Goal: Transaction & Acquisition: Purchase product/service

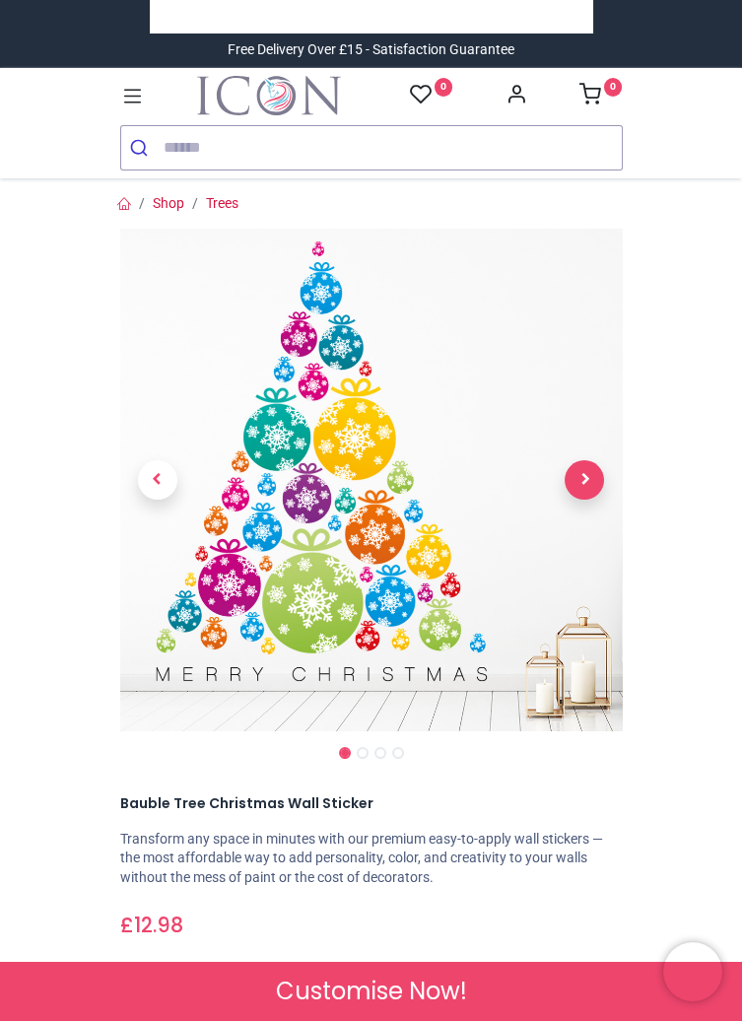
click at [598, 475] on span "Next" at bounding box center [584, 479] width 39 height 39
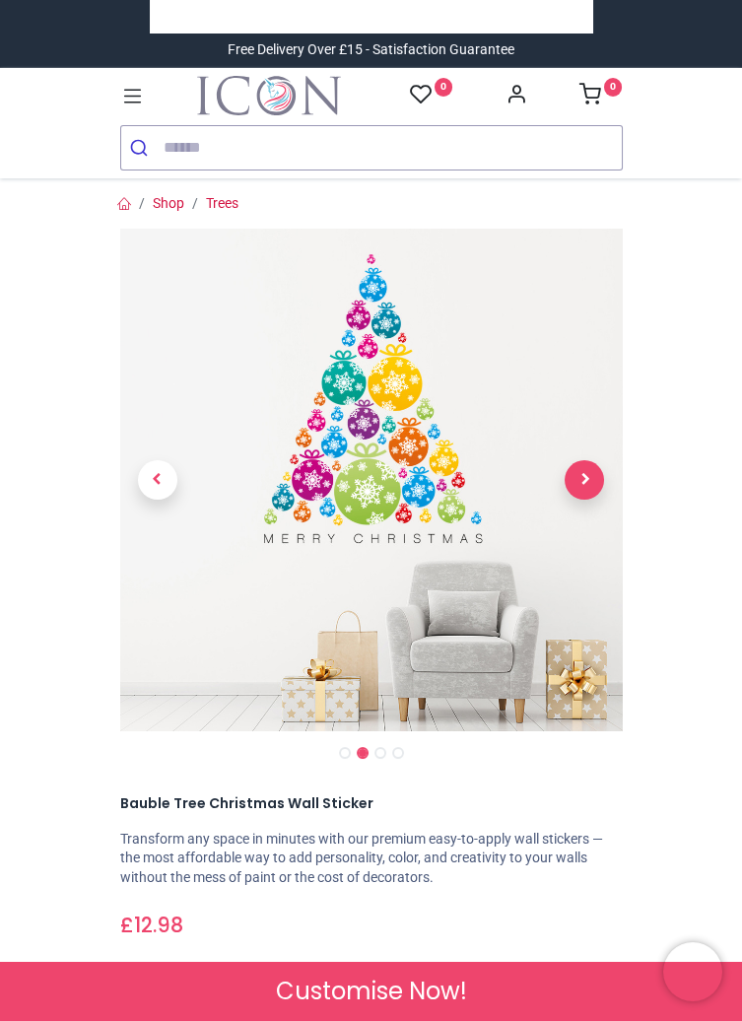
click at [597, 473] on span "Next" at bounding box center [584, 479] width 39 height 39
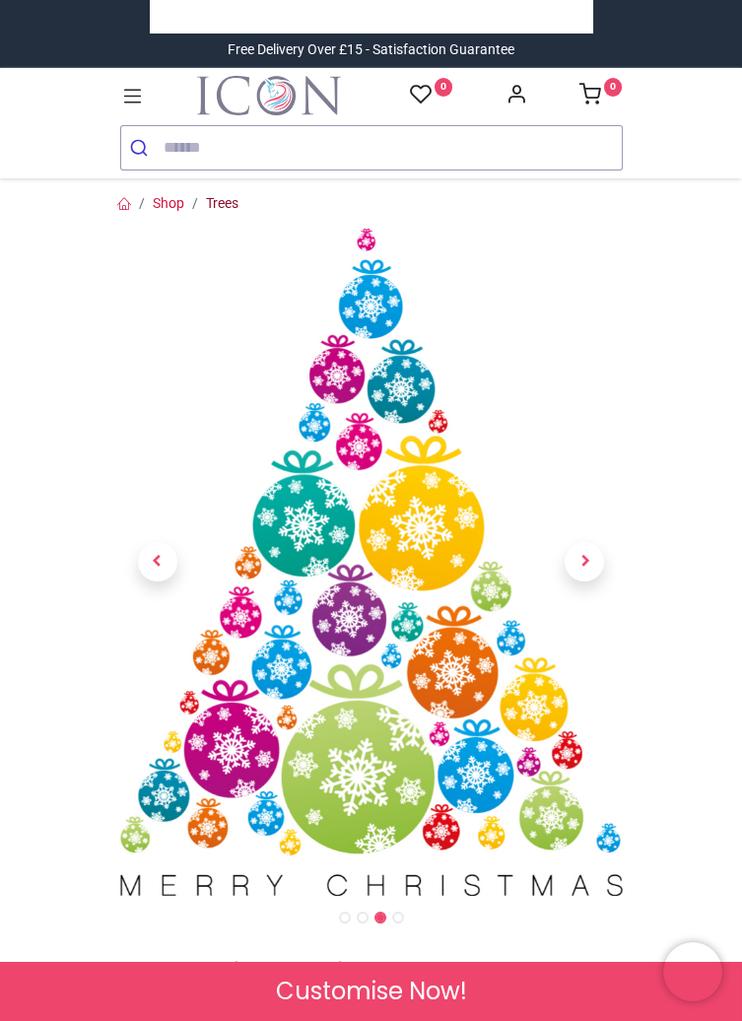
click at [234, 210] on link "Trees" at bounding box center [222, 203] width 33 height 16
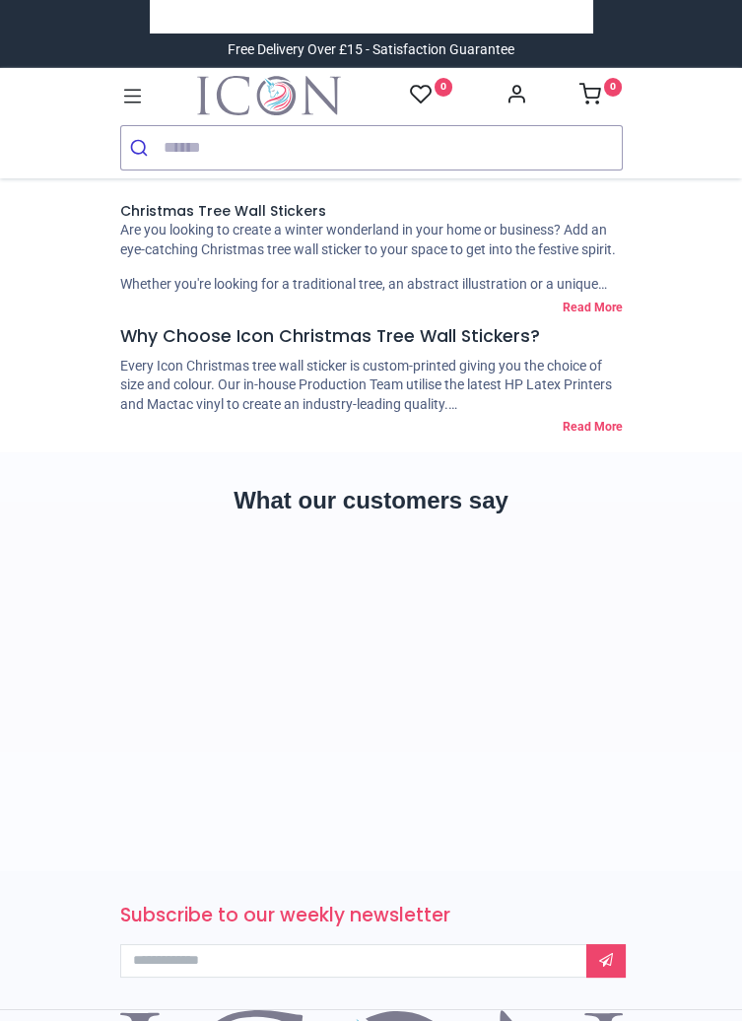
click at [668, 710] on section "What our customers say" at bounding box center [371, 661] width 742 height 419
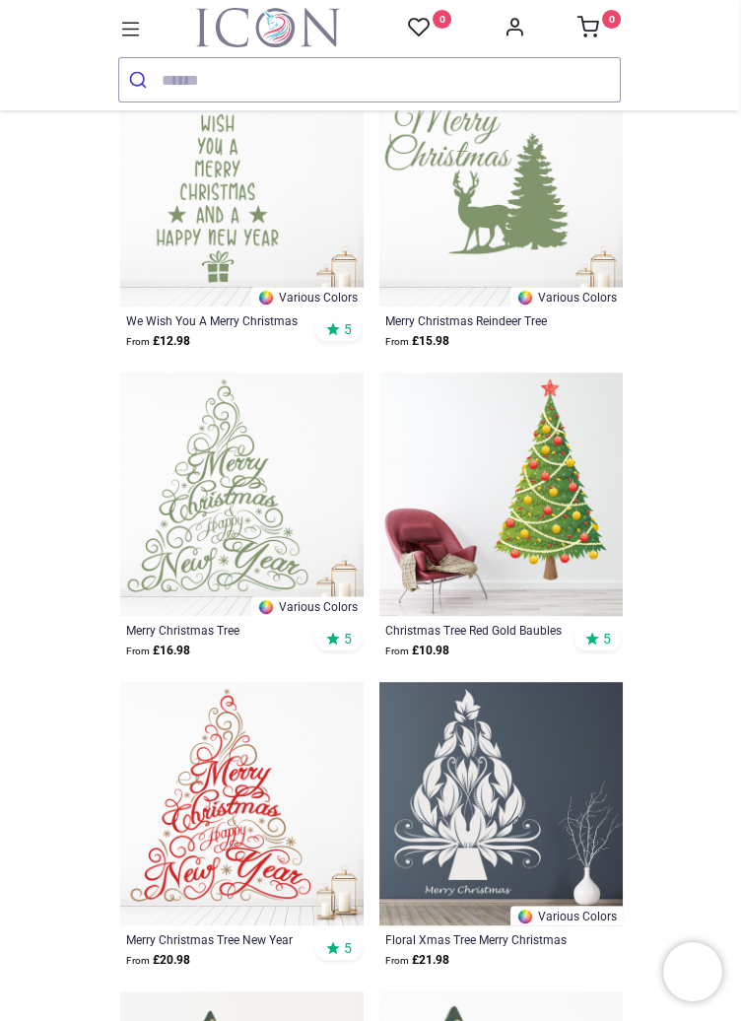
scroll to position [1909, 0]
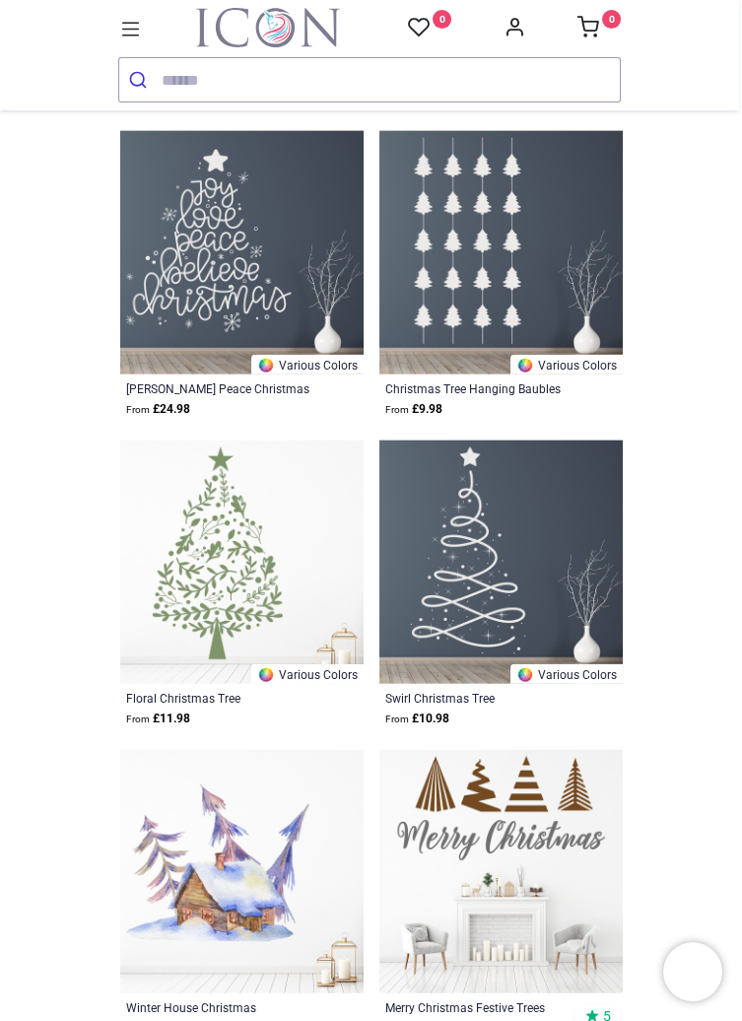
scroll to position [7718, 0]
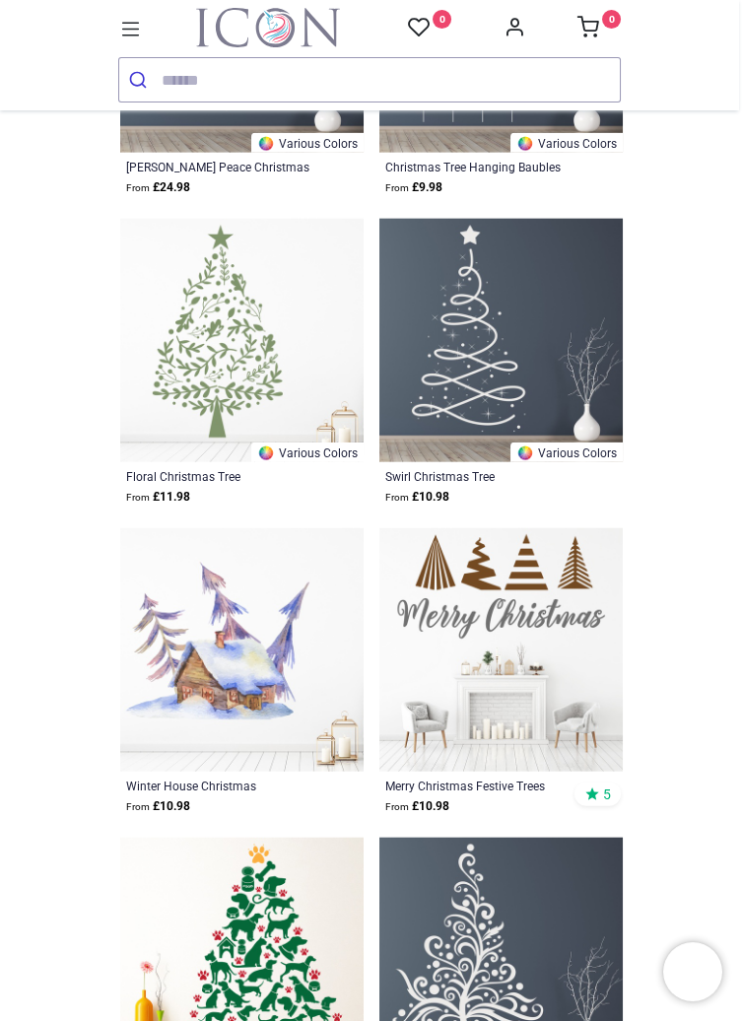
scroll to position [7935, 0]
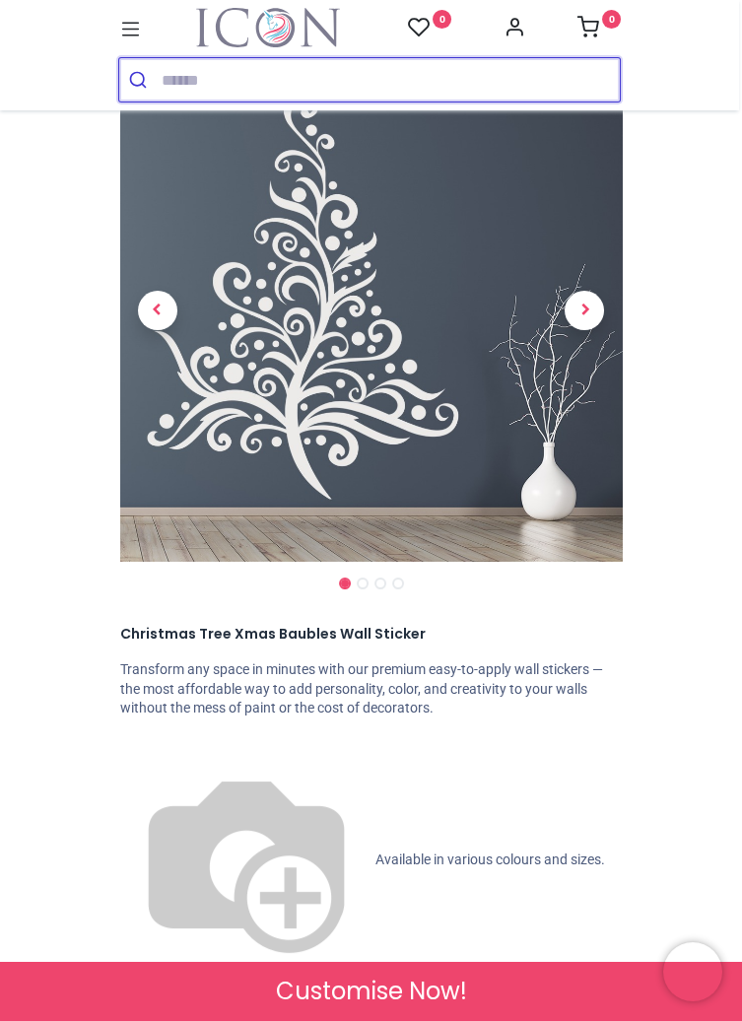
scroll to position [98, 0]
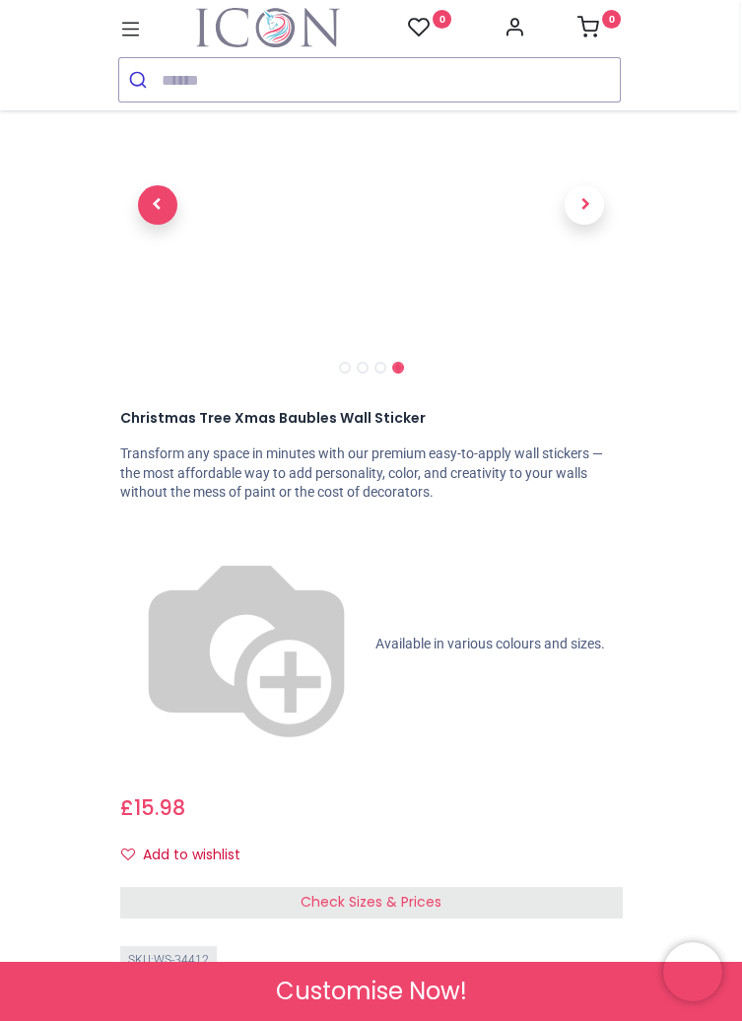
click at [154, 212] on span "Previous" at bounding box center [157, 204] width 39 height 39
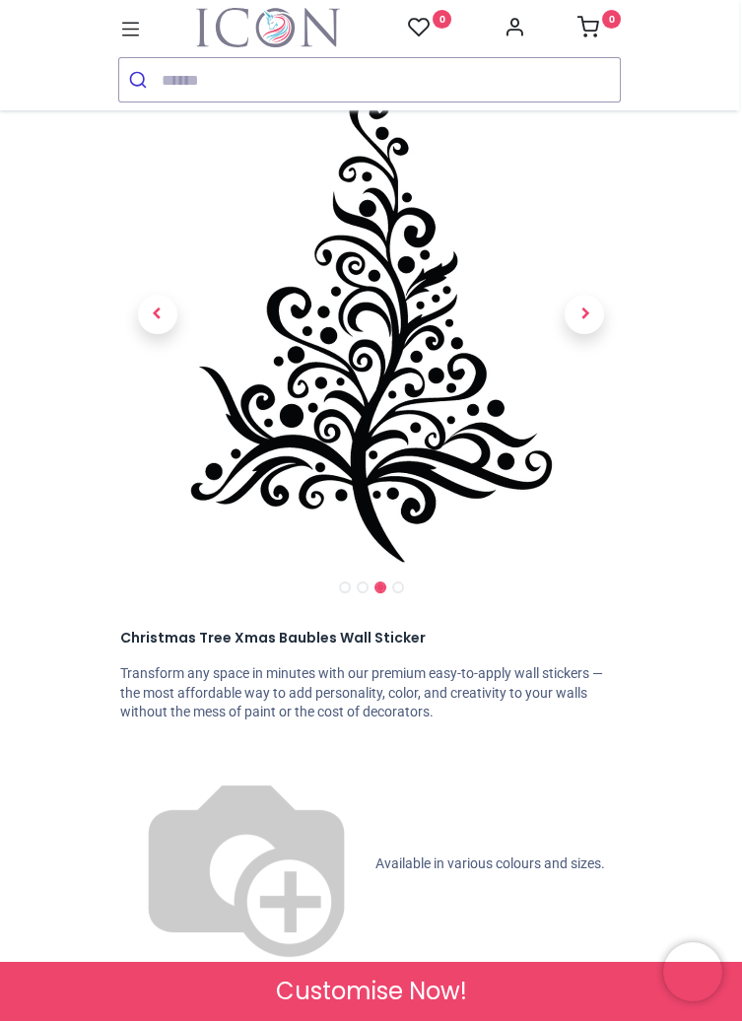
click at [148, 205] on link at bounding box center [158, 315] width 76 height 352
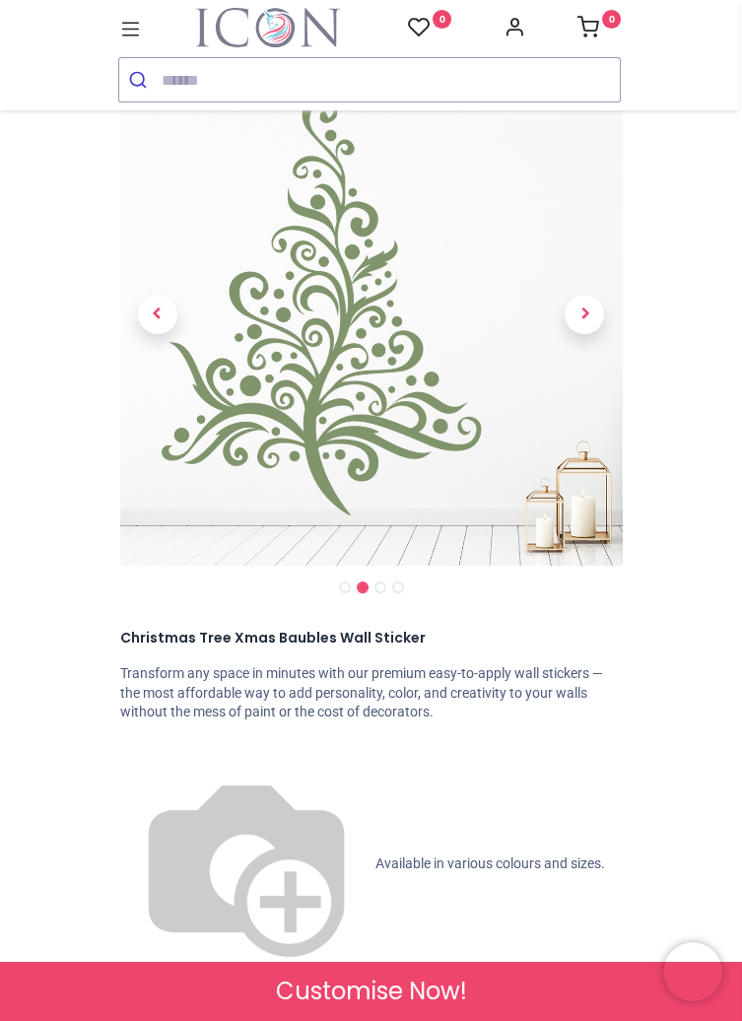
click at [148, 208] on link at bounding box center [158, 315] width 76 height 352
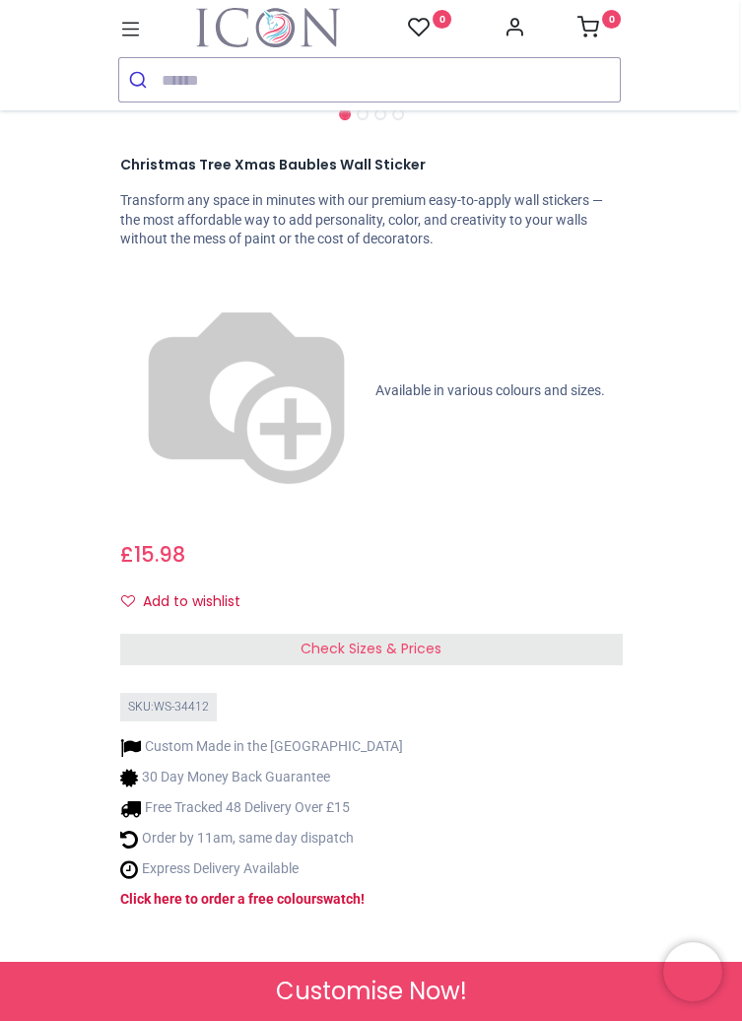
scroll to position [579, 0]
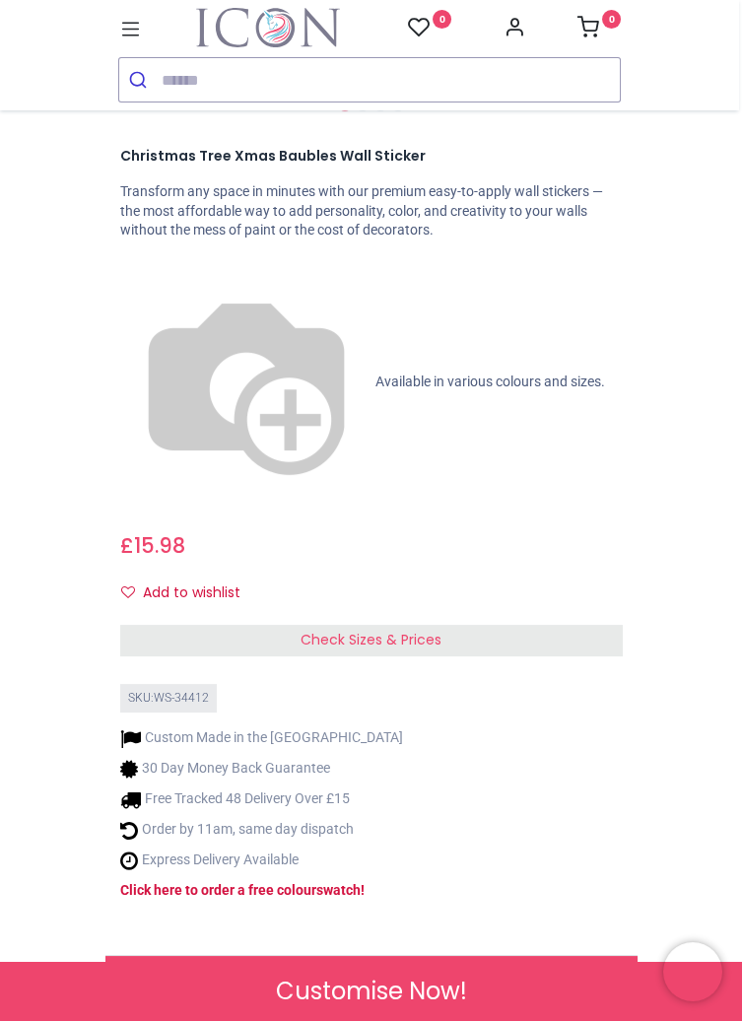
click at [576, 625] on div "Check Sizes & Prices" at bounding box center [371, 641] width 502 height 32
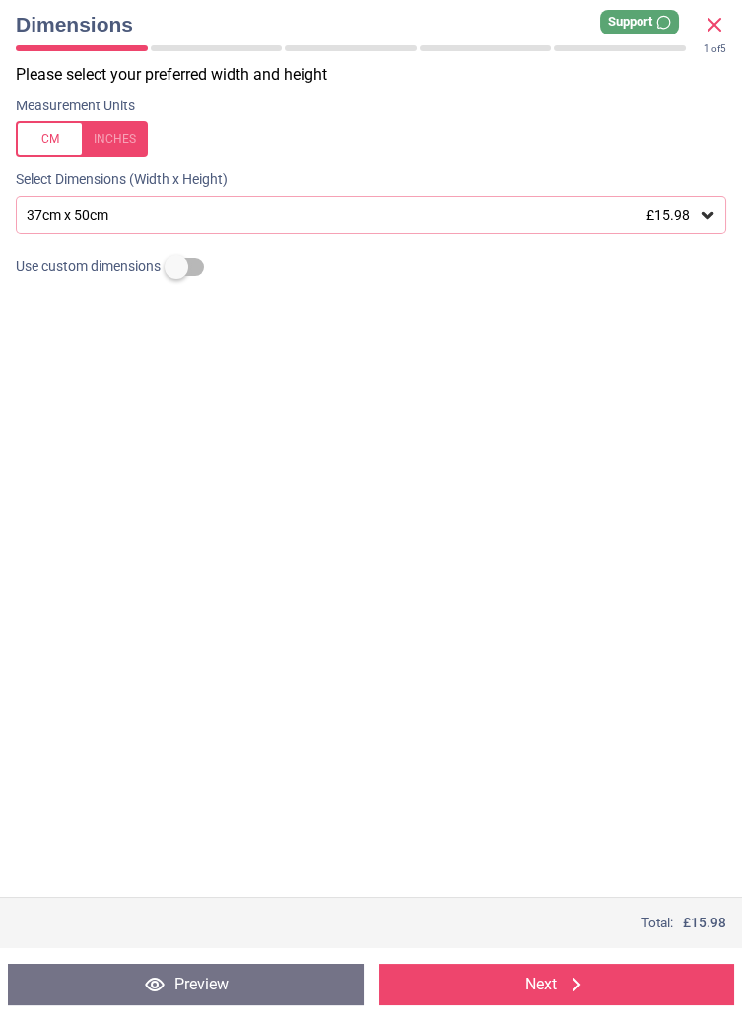
click at [699, 221] on icon at bounding box center [708, 215] width 20 height 20
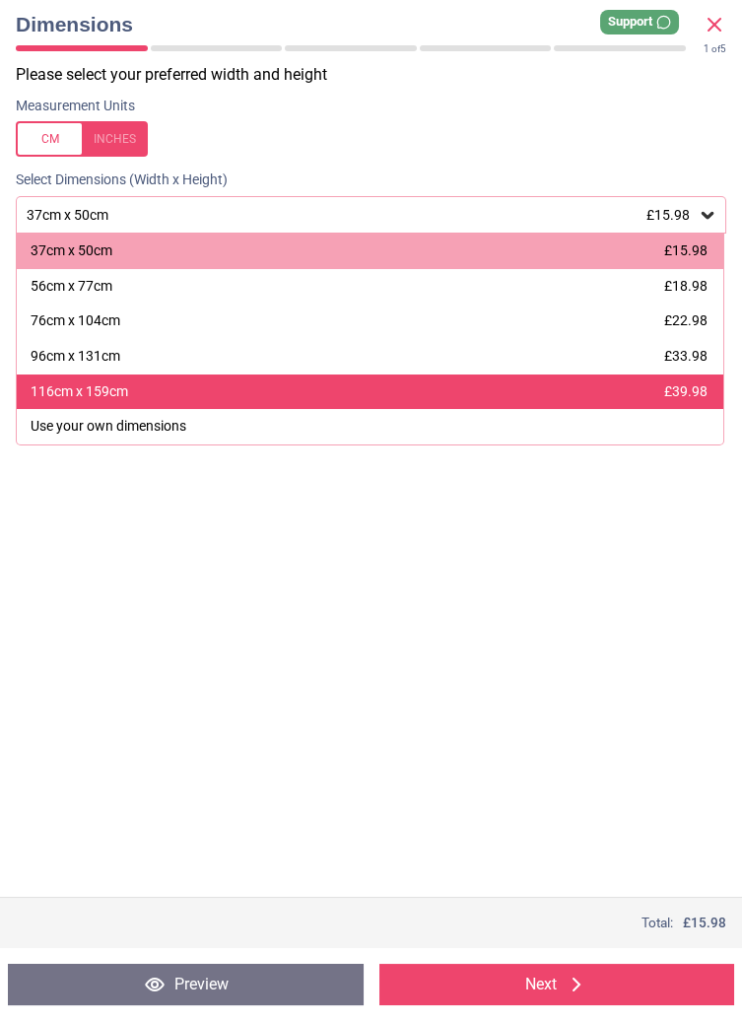
click at [689, 393] on span "£39.98" at bounding box center [685, 391] width 43 height 16
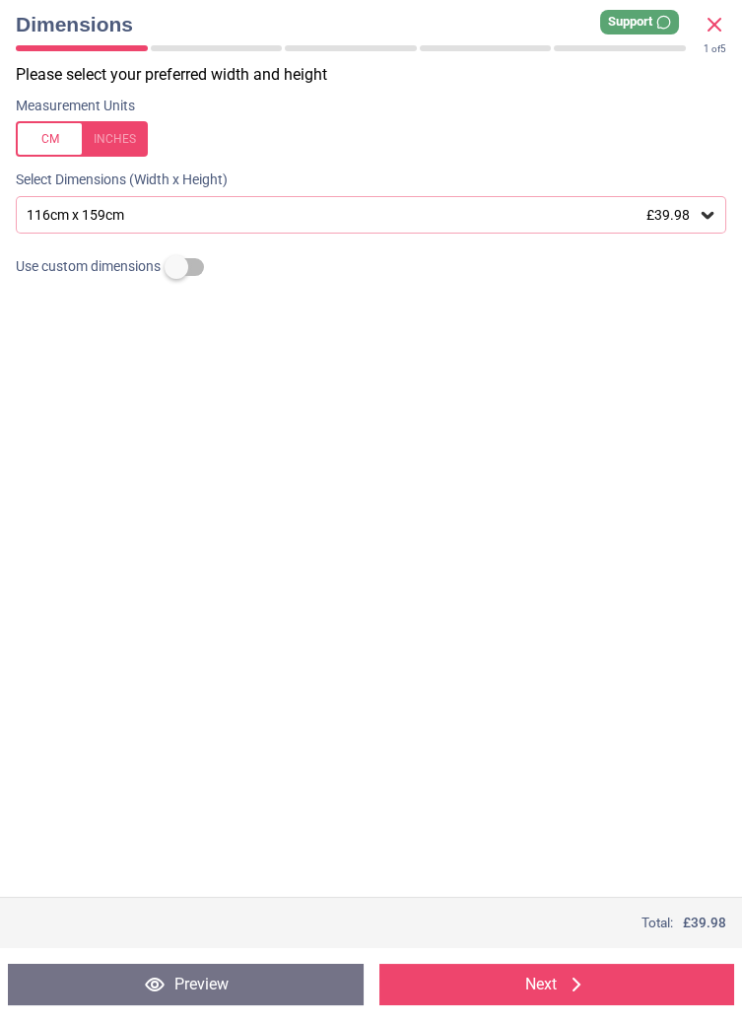
click at [176, 267] on label at bounding box center [176, 267] width 0 height 0
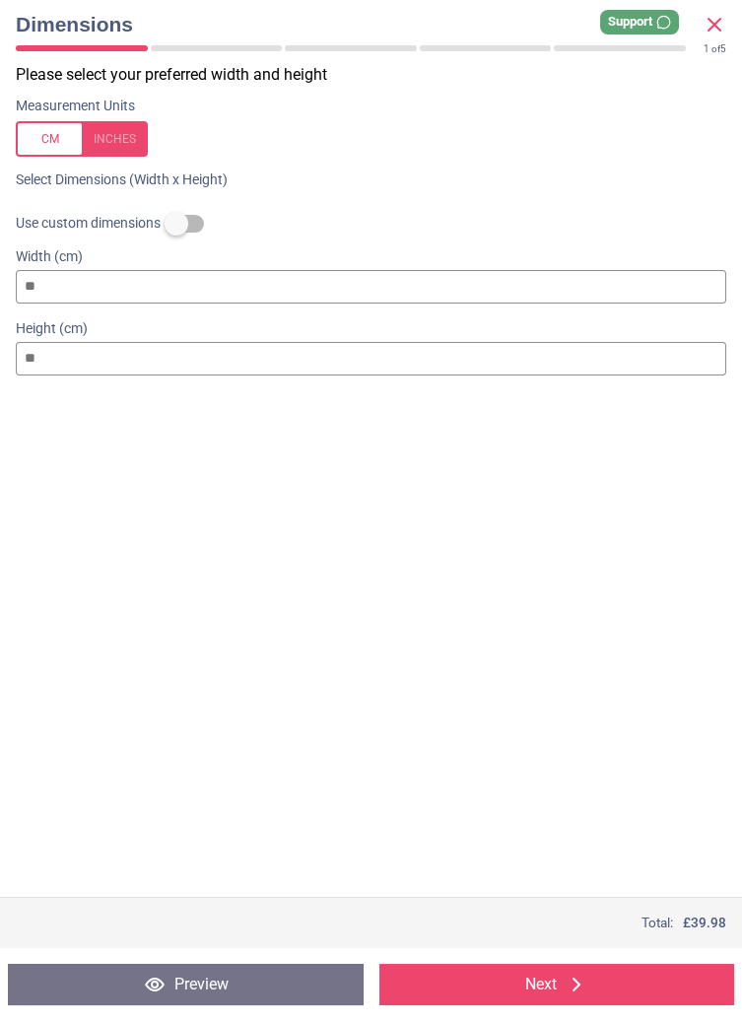
click at [405, 362] on input "***" at bounding box center [371, 358] width 710 height 33
type input "**"
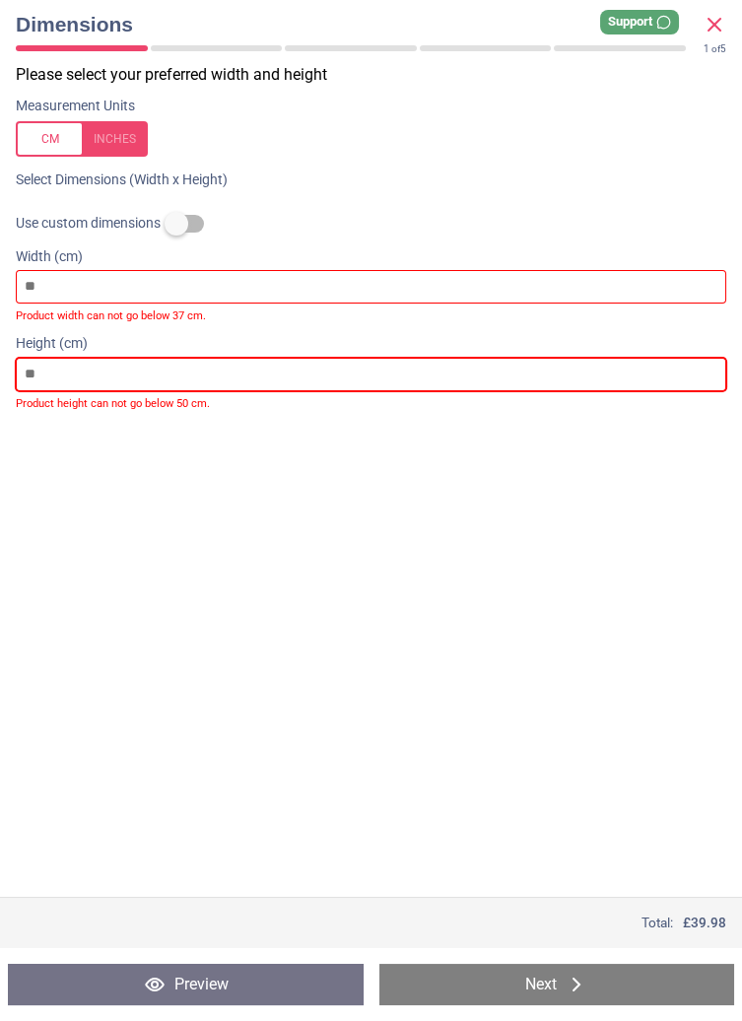
type input "*"
type input "**"
type input "***"
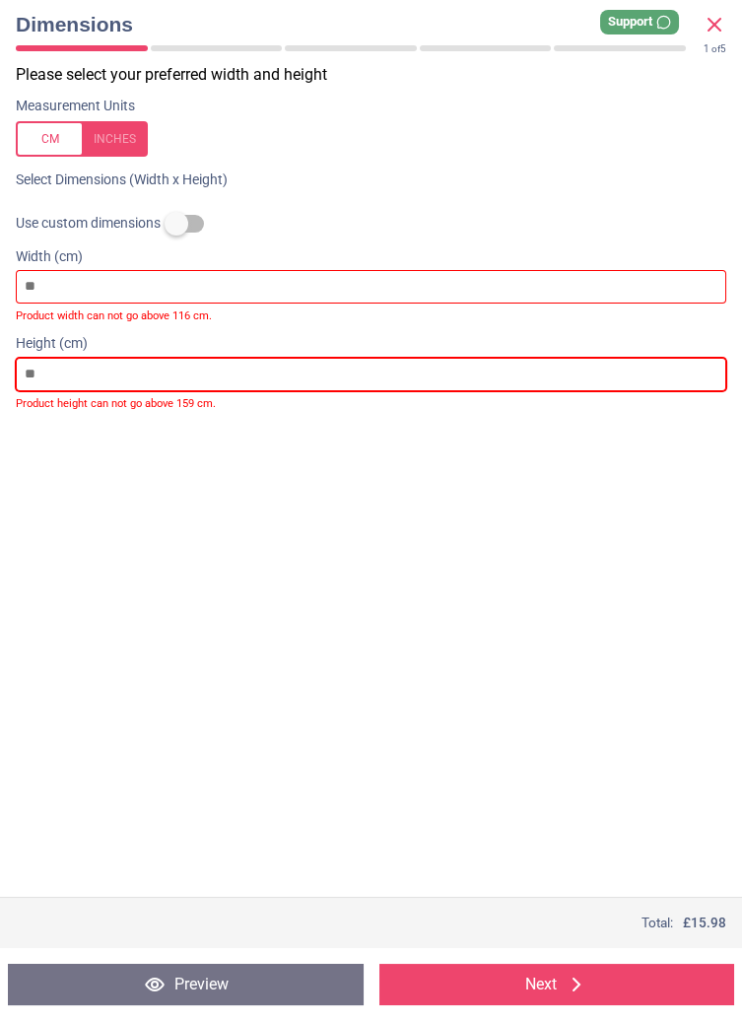
type input "***"
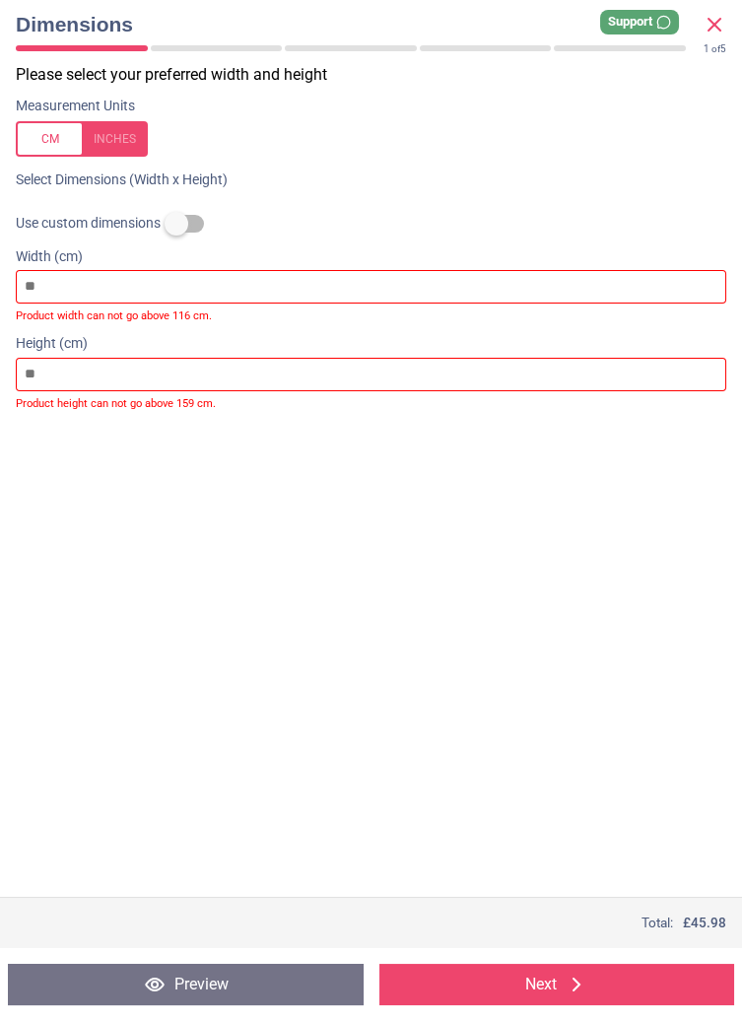
click at [565, 538] on div "Please select your preferred width and height Measurement Units Select Dimensio…" at bounding box center [371, 480] width 742 height 833
click at [721, 26] on icon at bounding box center [714, 25] width 24 height 24
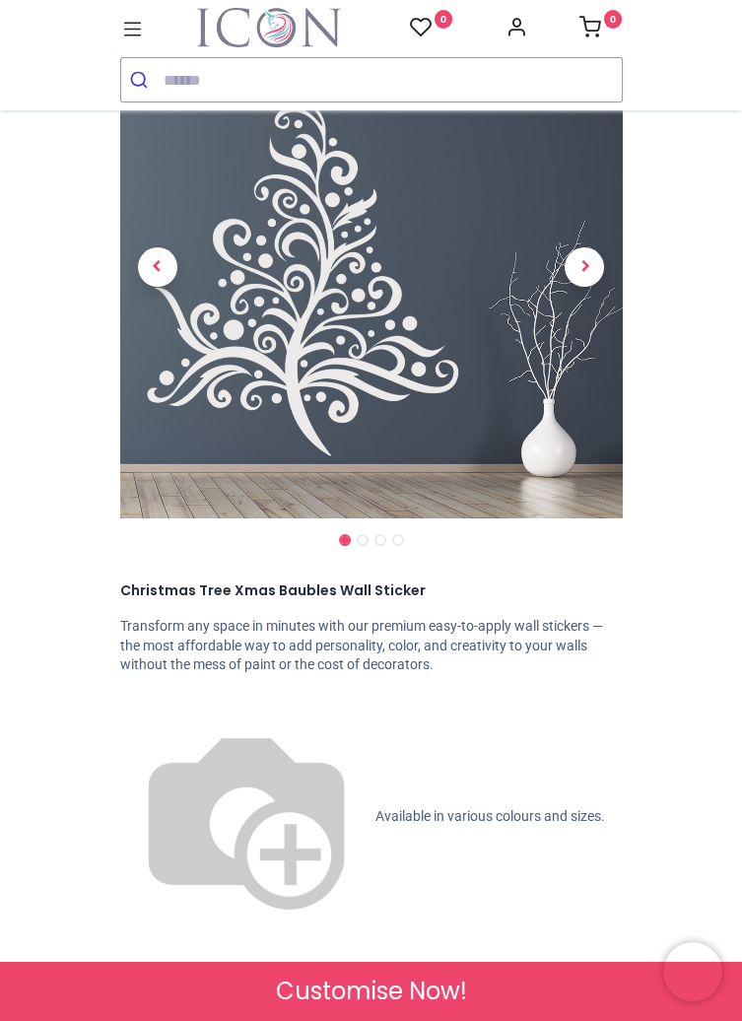
scroll to position [144, 0]
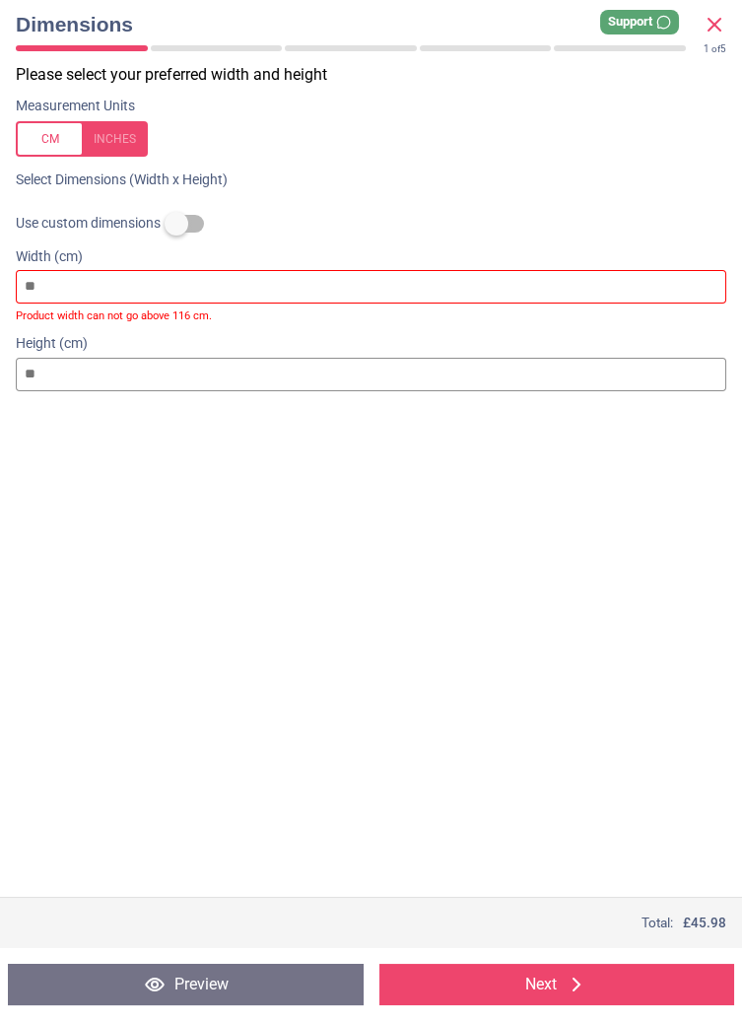
click at [176, 224] on label at bounding box center [176, 224] width 0 height 0
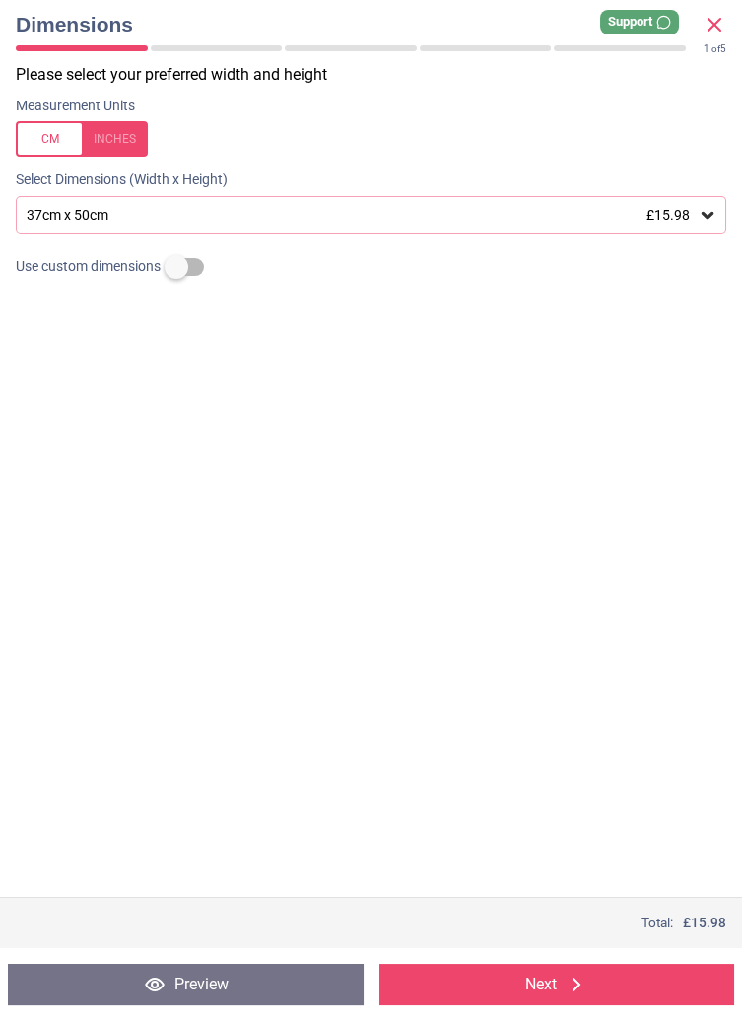
click at [683, 219] on span "£15.98" at bounding box center [667, 215] width 43 height 16
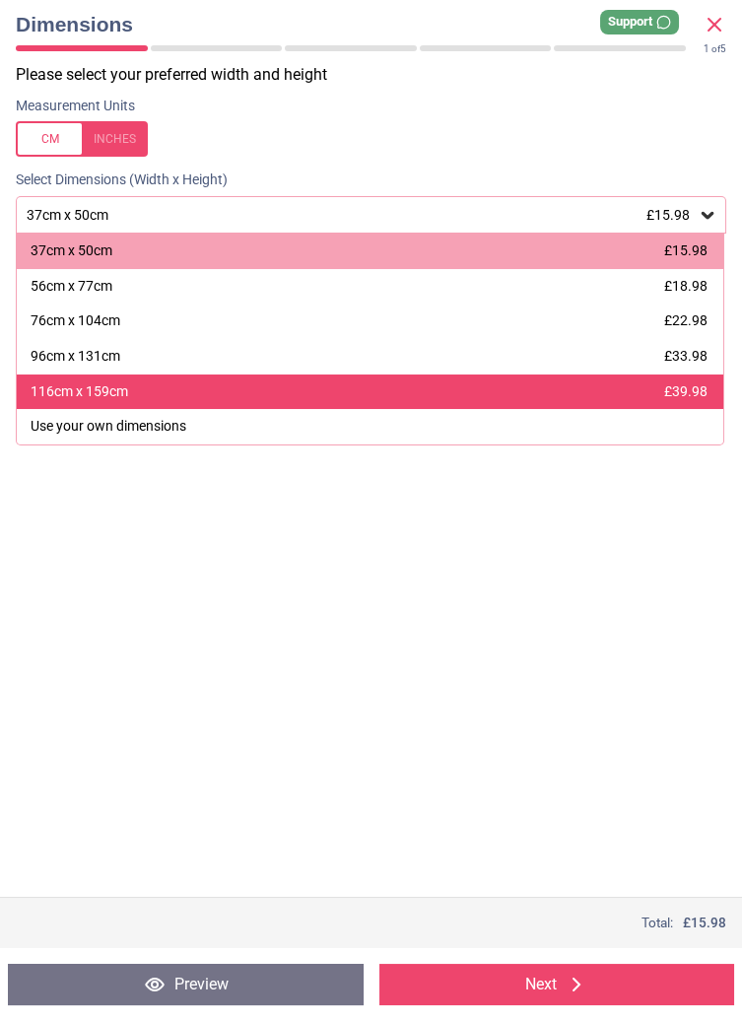
click at [681, 398] on span "£39.98" at bounding box center [685, 391] width 43 height 16
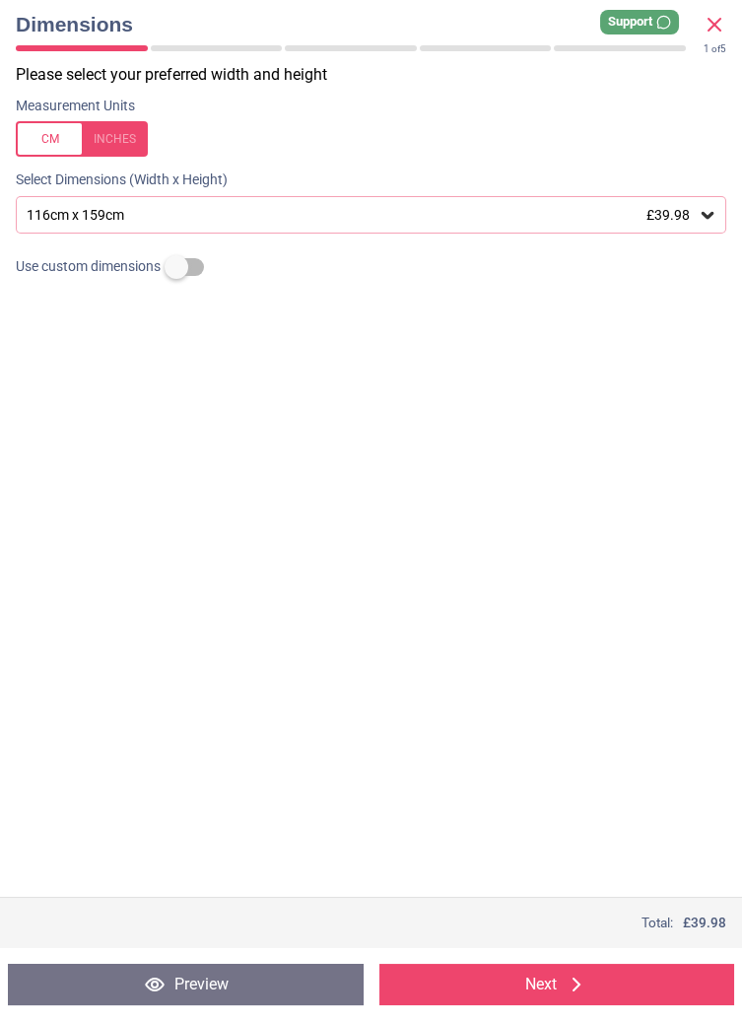
click at [716, 21] on icon at bounding box center [714, 25] width 12 height 12
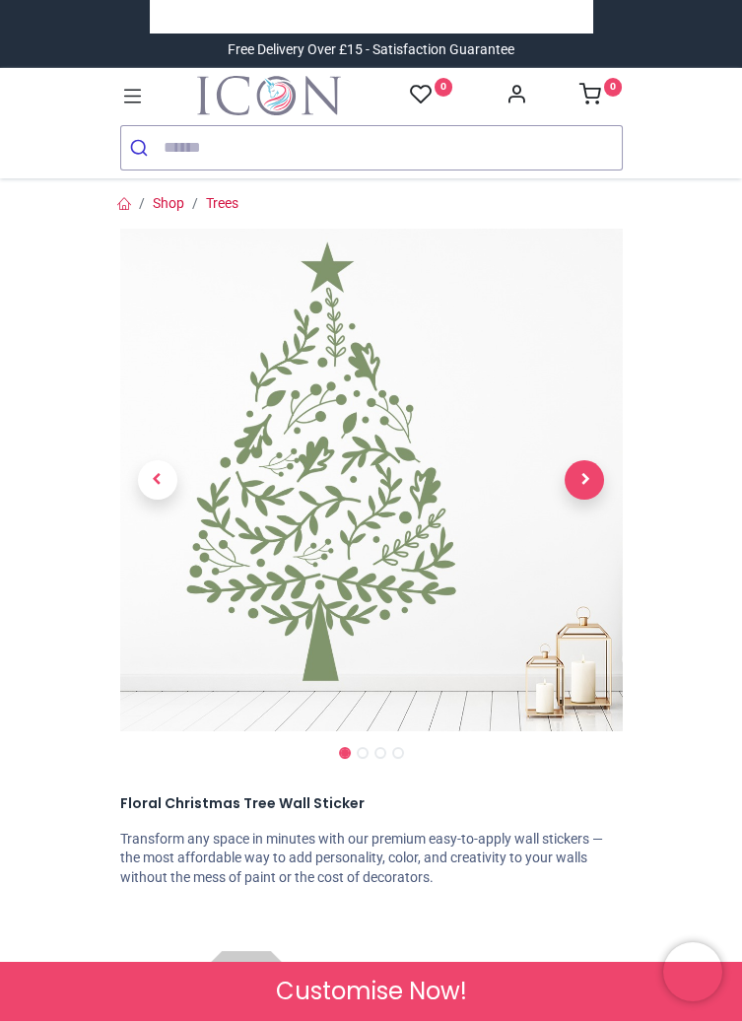
click at [592, 476] on span "Next" at bounding box center [584, 479] width 39 height 39
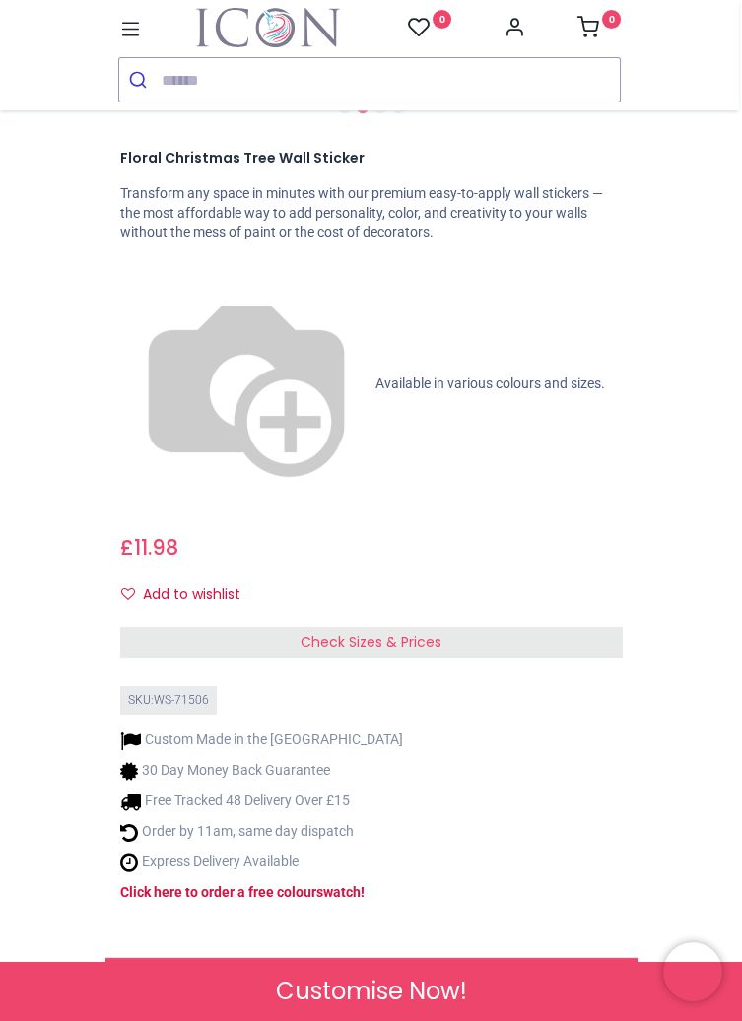
scroll to position [586, 0]
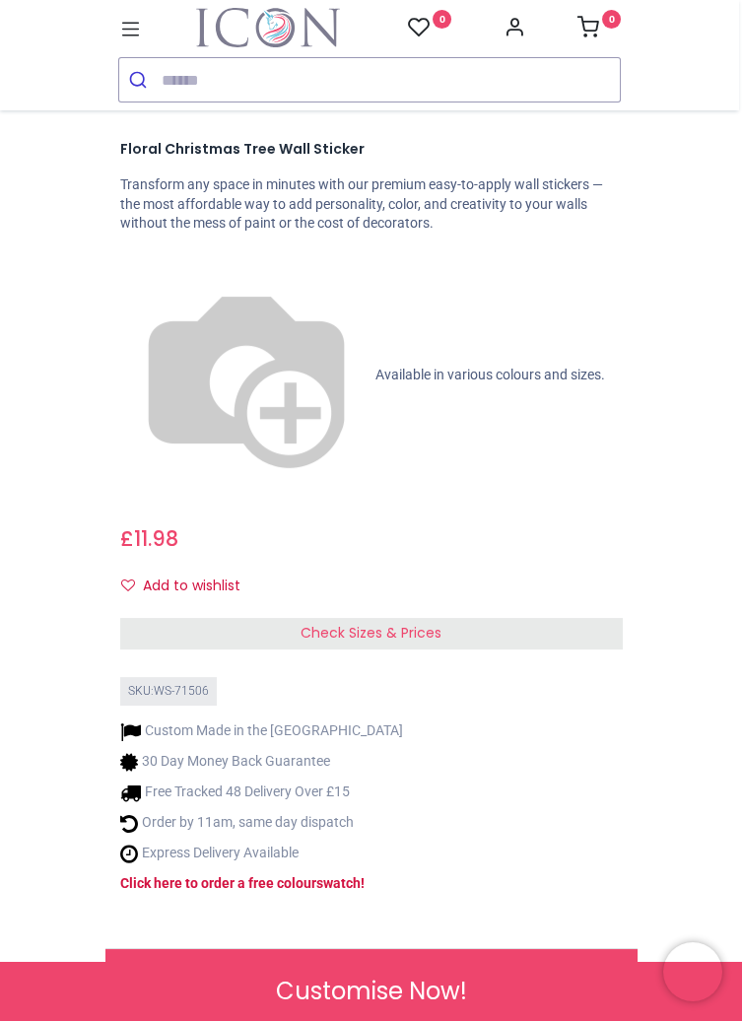
click at [563, 618] on div "Check Sizes & Prices" at bounding box center [371, 634] width 502 height 32
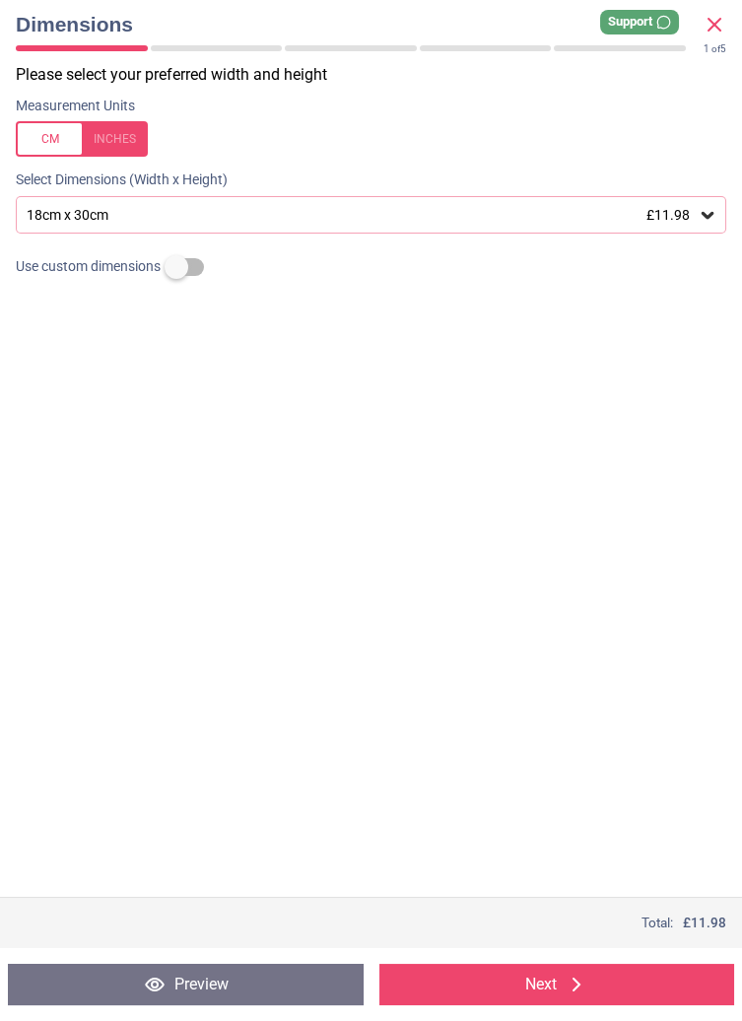
click at [550, 212] on div "18cm x 30cm £11.98" at bounding box center [361, 215] width 673 height 17
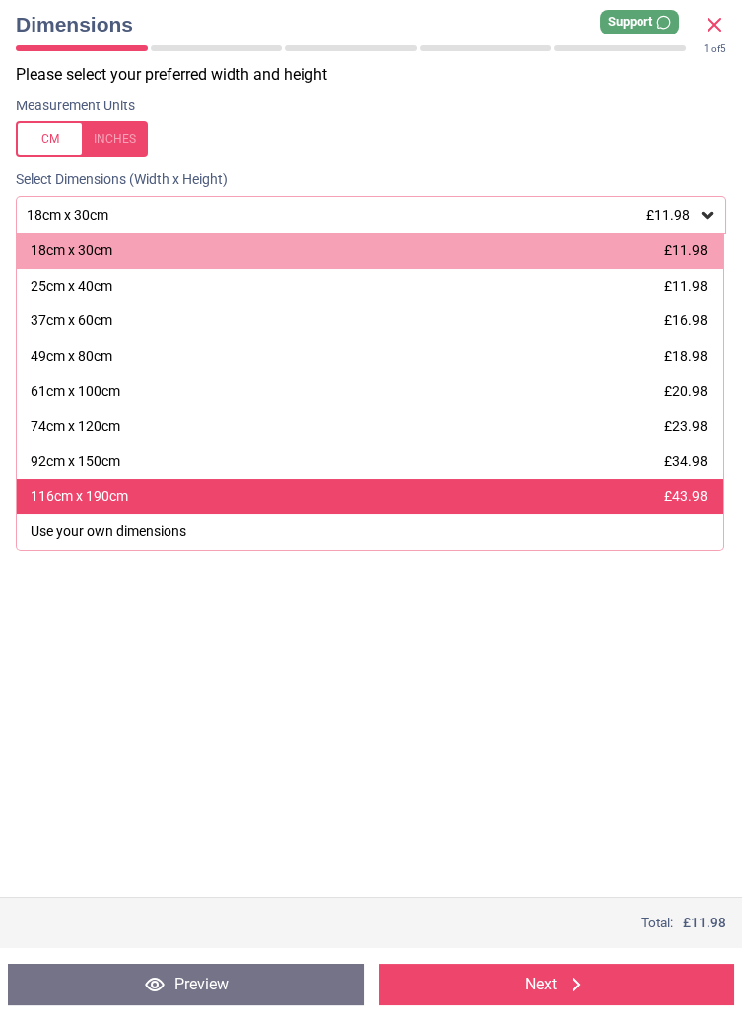
click at [699, 500] on span "£43.98" at bounding box center [685, 496] width 43 height 16
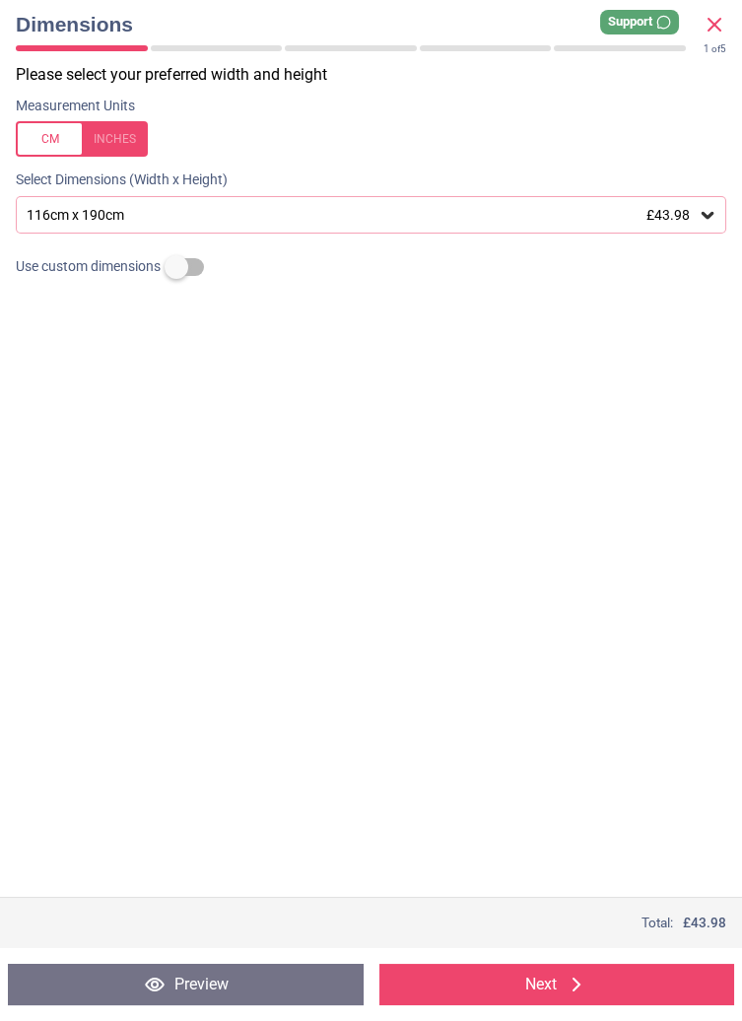
click at [622, 983] on button "Next" at bounding box center [557, 984] width 356 height 41
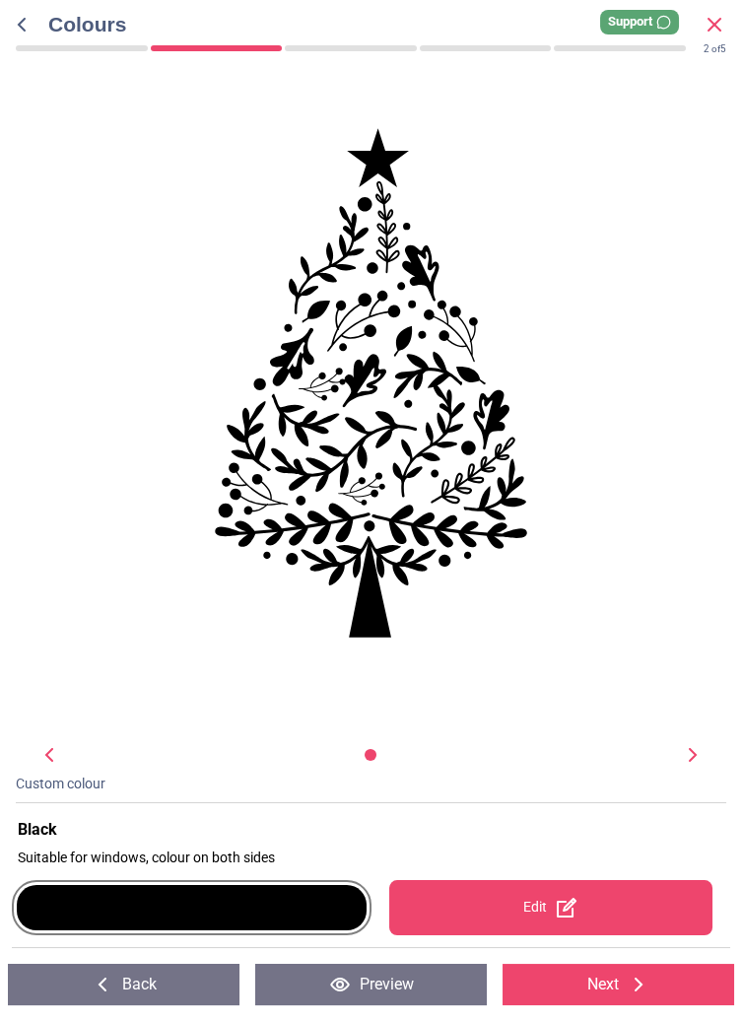
click at [685, 754] on icon at bounding box center [693, 755] width 24 height 24
click at [676, 766] on div at bounding box center [686, 755] width 35 height 24
click at [50, 751] on icon at bounding box center [48, 755] width 8 height 14
click at [584, 921] on div "Edit" at bounding box center [550, 907] width 323 height 55
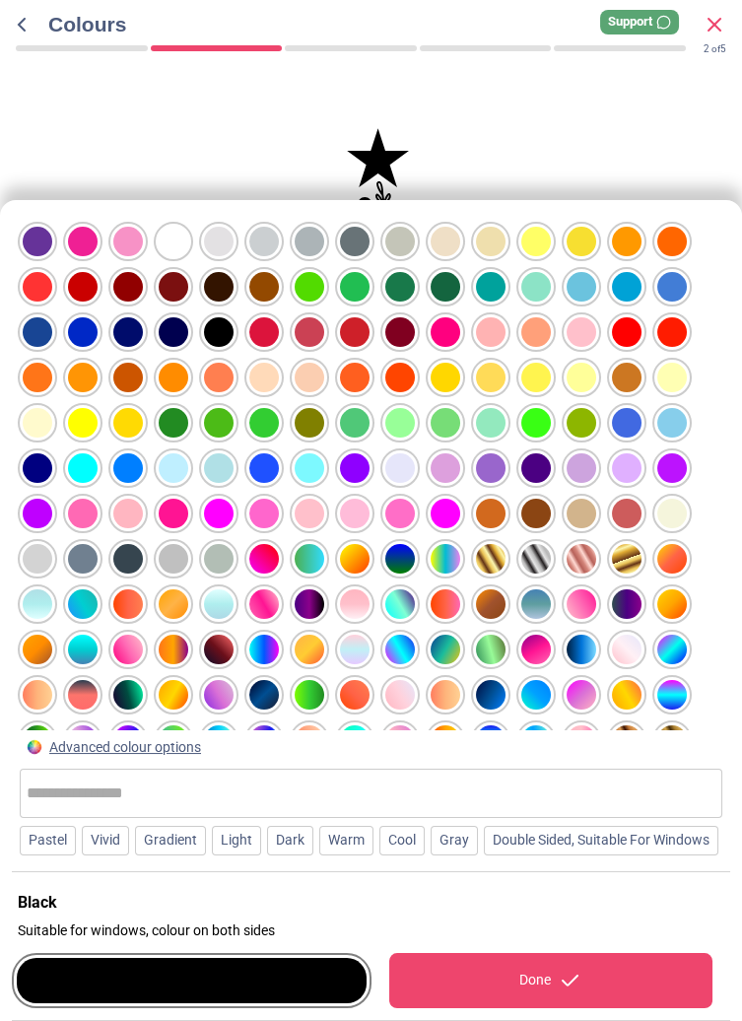
click at [181, 227] on div at bounding box center [174, 242] width 30 height 30
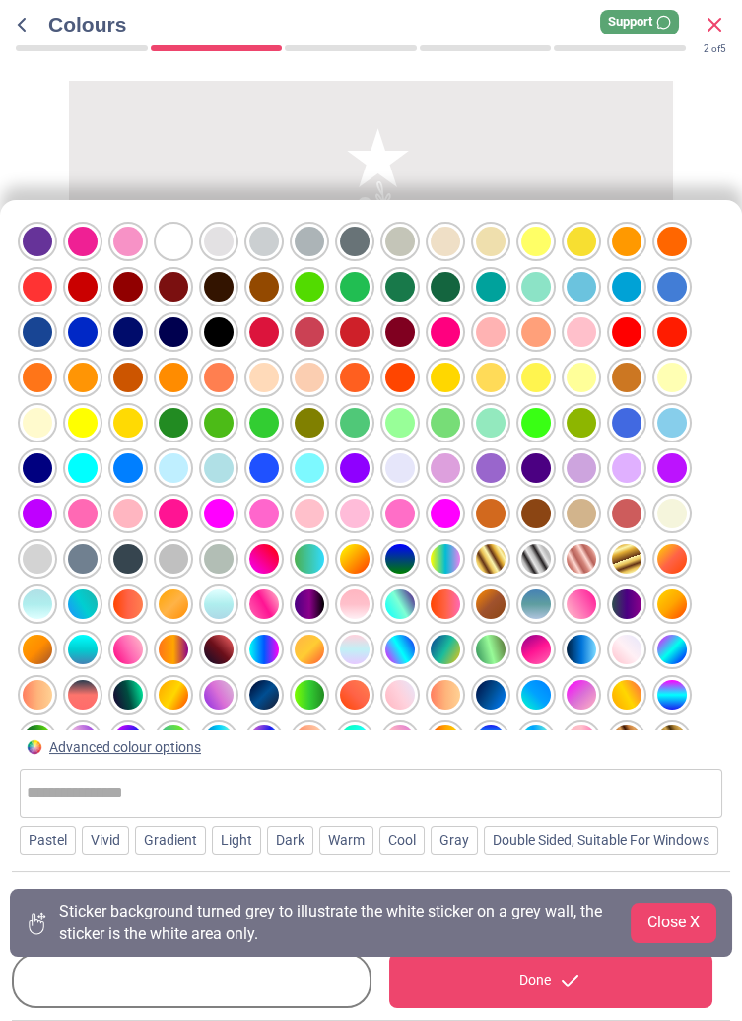
click at [687, 911] on button "Close X" at bounding box center [674, 921] width 86 height 39
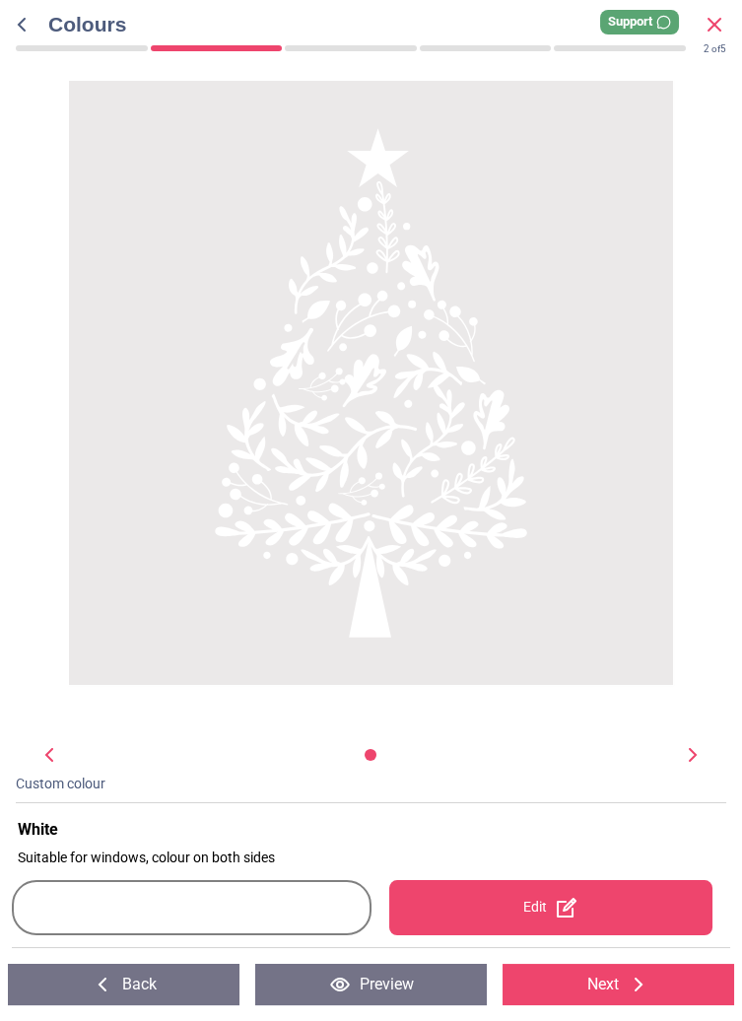
click at [651, 983] on button "Next" at bounding box center [618, 984] width 232 height 41
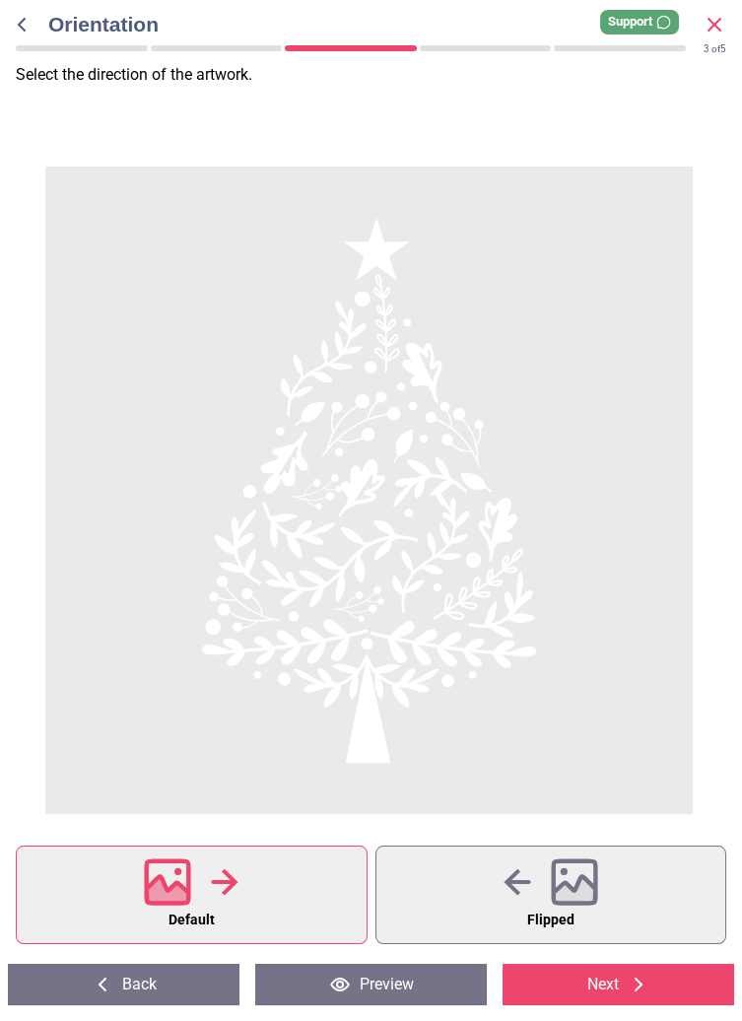
click at [706, 23] on icon at bounding box center [714, 25] width 24 height 24
